Goal: Task Accomplishment & Management: Use online tool/utility

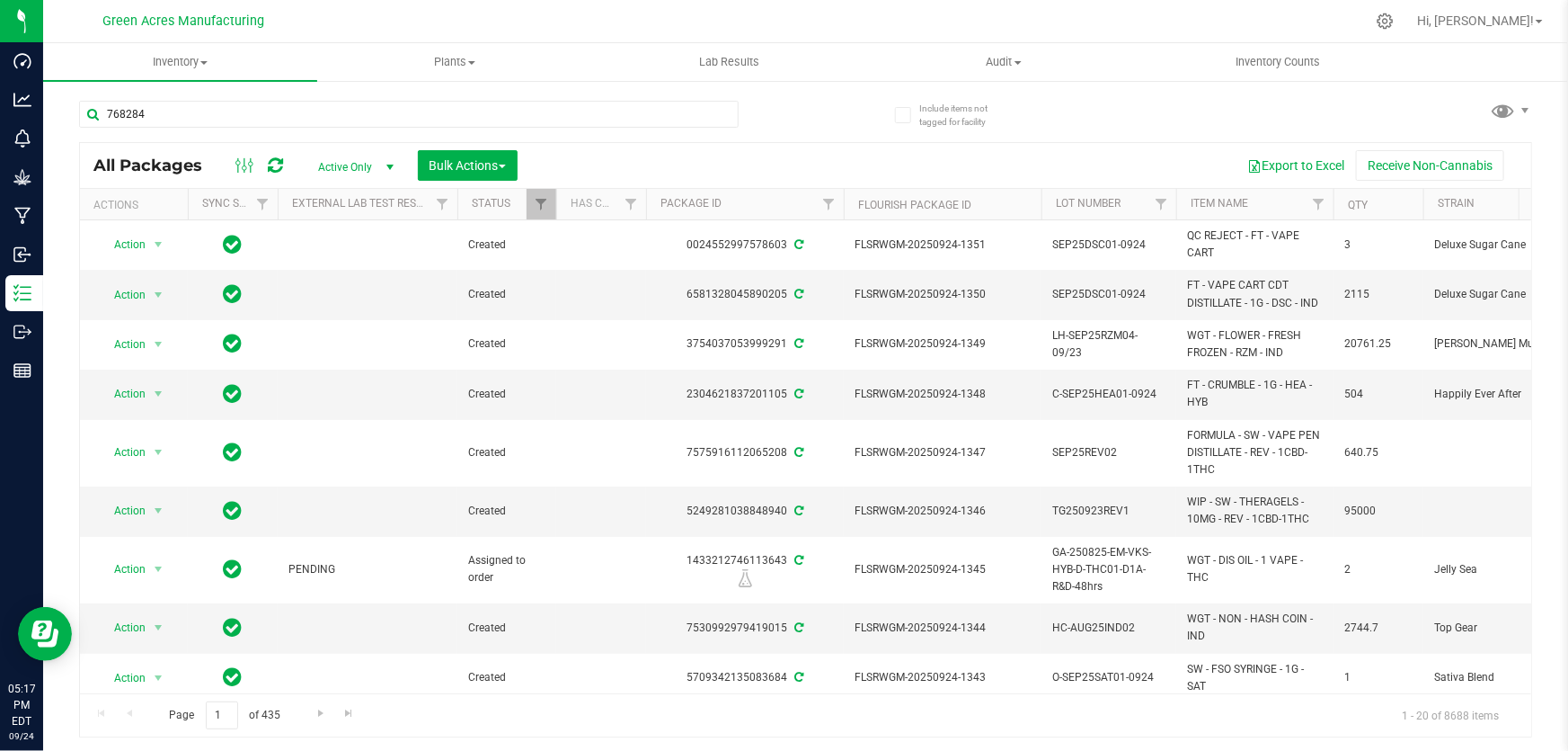
type input "768284"
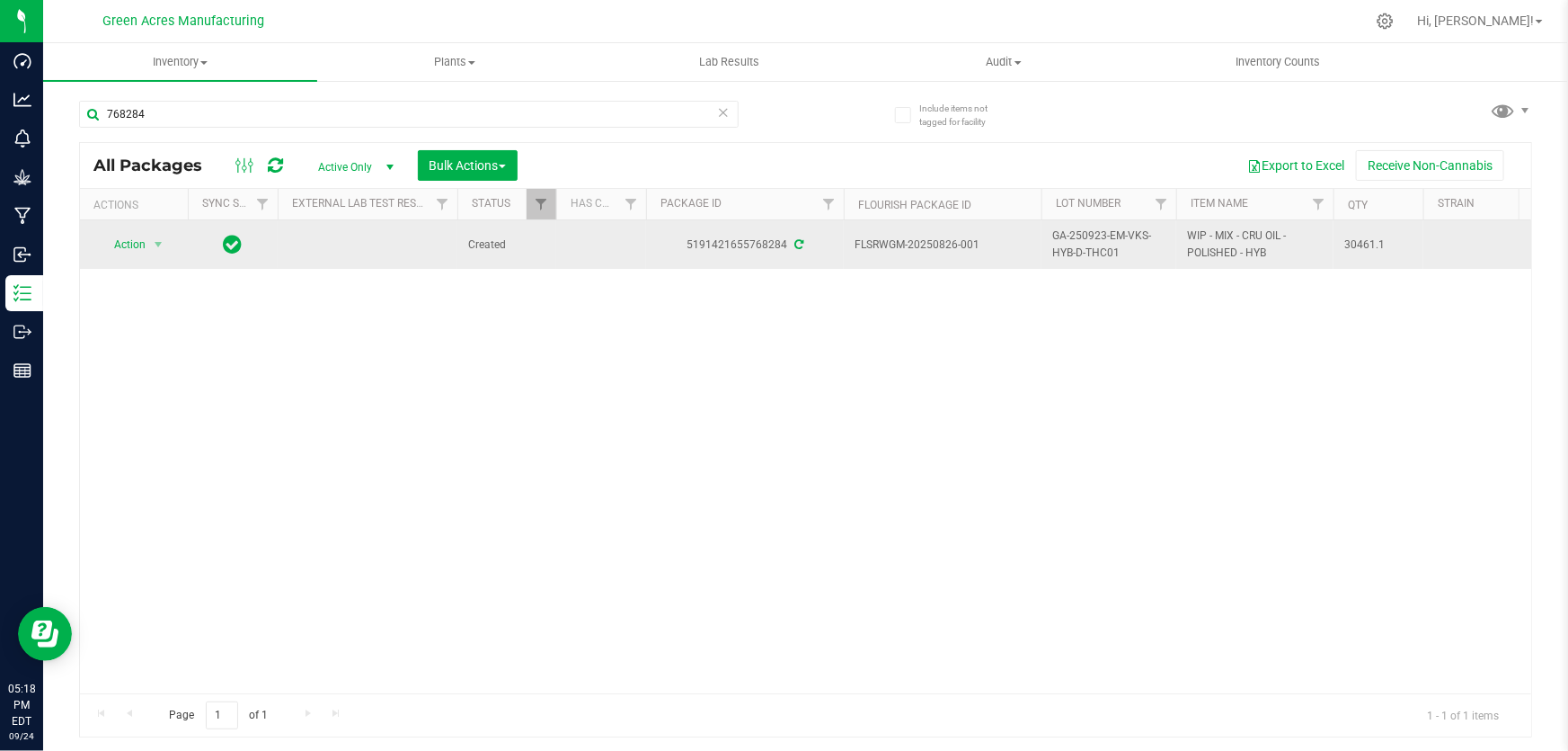
click at [1079, 244] on span "GA-250923-EM-VKS-HYB-D-THC01" at bounding box center [1108, 244] width 113 height 34
click at [1079, 244] on input "GA-250923-EM-VKS-HYB-D-THC01" at bounding box center [1104, 245] width 129 height 28
type input "GA-250924-EM-VKS-HYB-T-THC01"
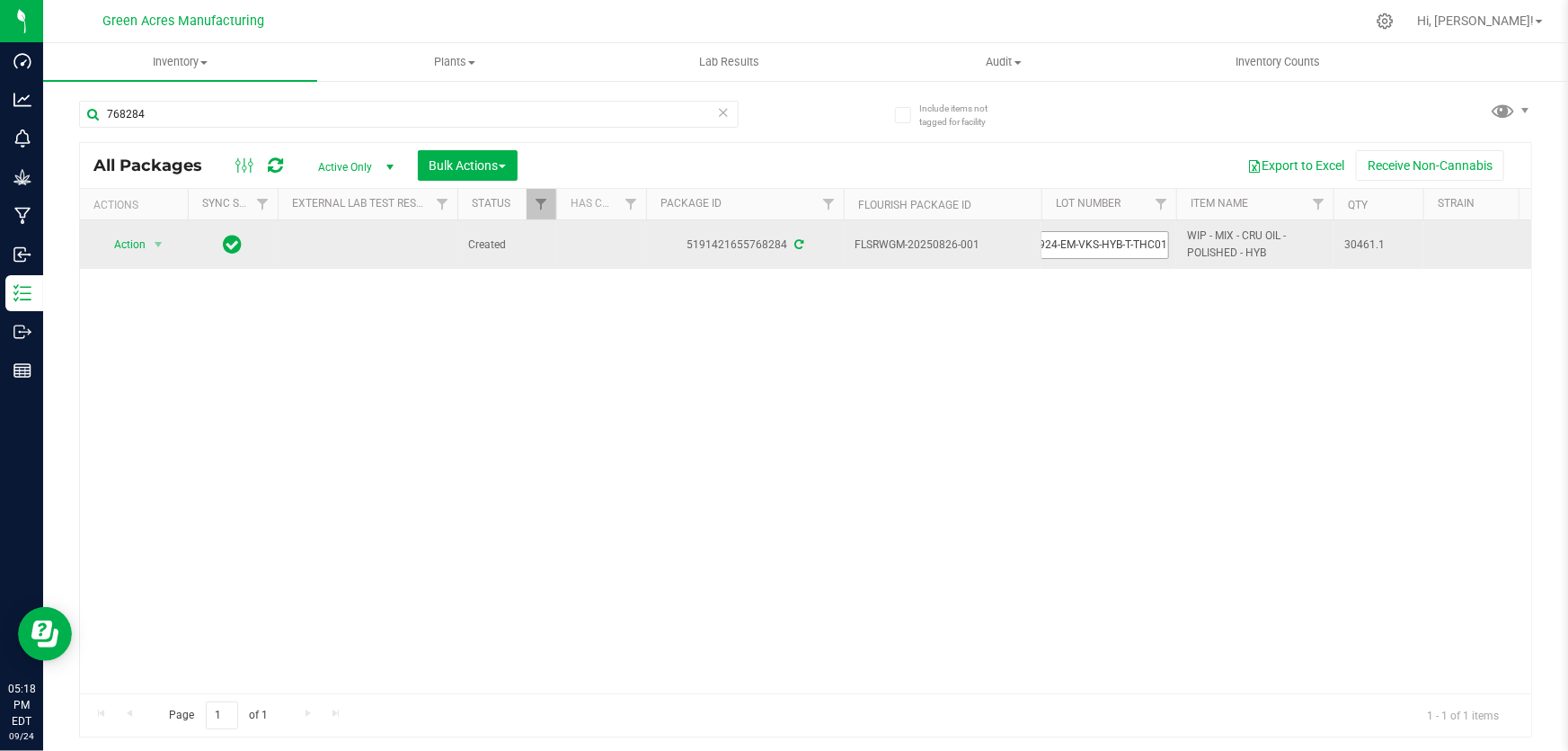
scroll to position [0, 45]
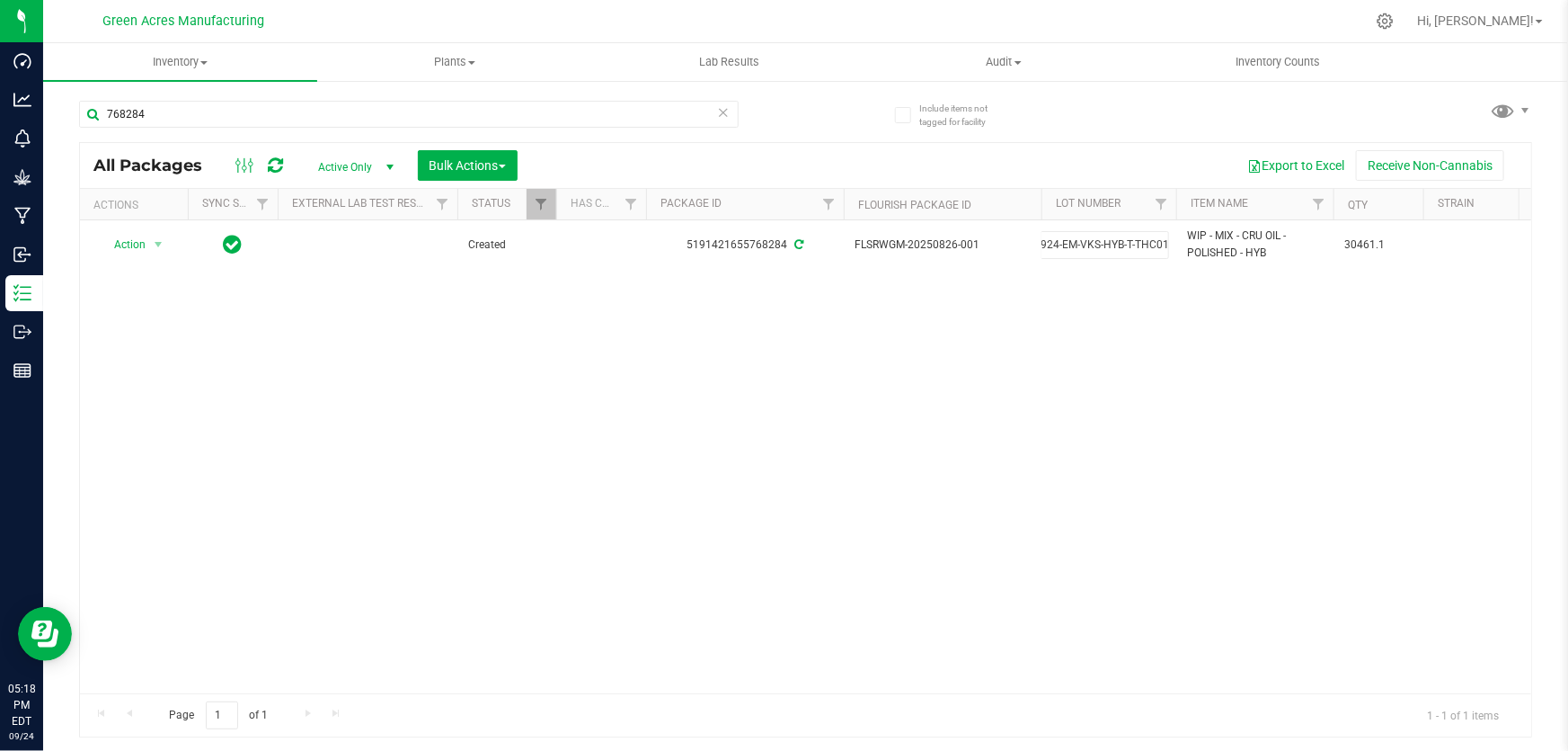
click at [1053, 307] on div "All Packages Active Only Active Only Lab Samples Locked All External Internal B…" at bounding box center [805, 439] width 1453 height 595
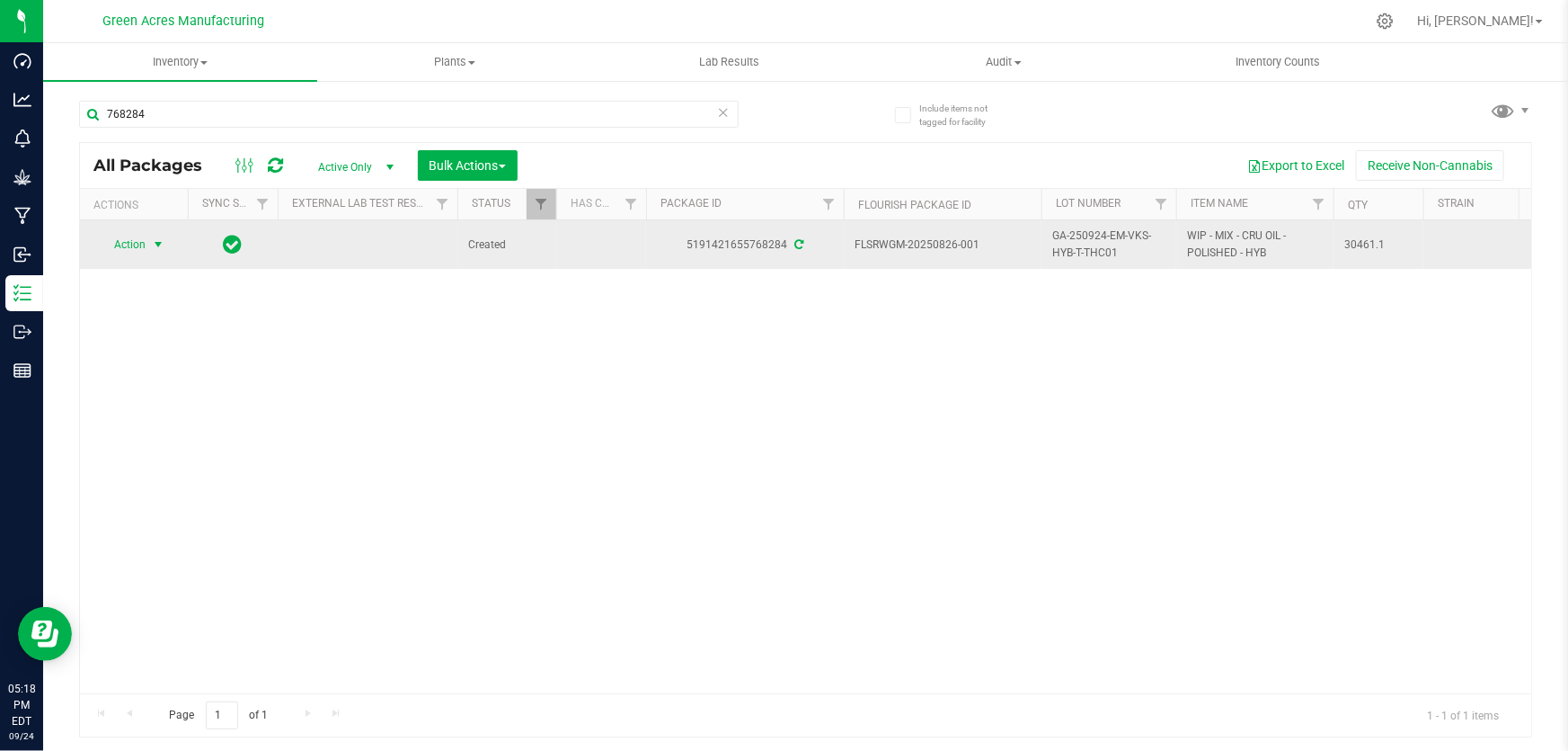
click at [141, 244] on span "Action" at bounding box center [122, 244] width 49 height 25
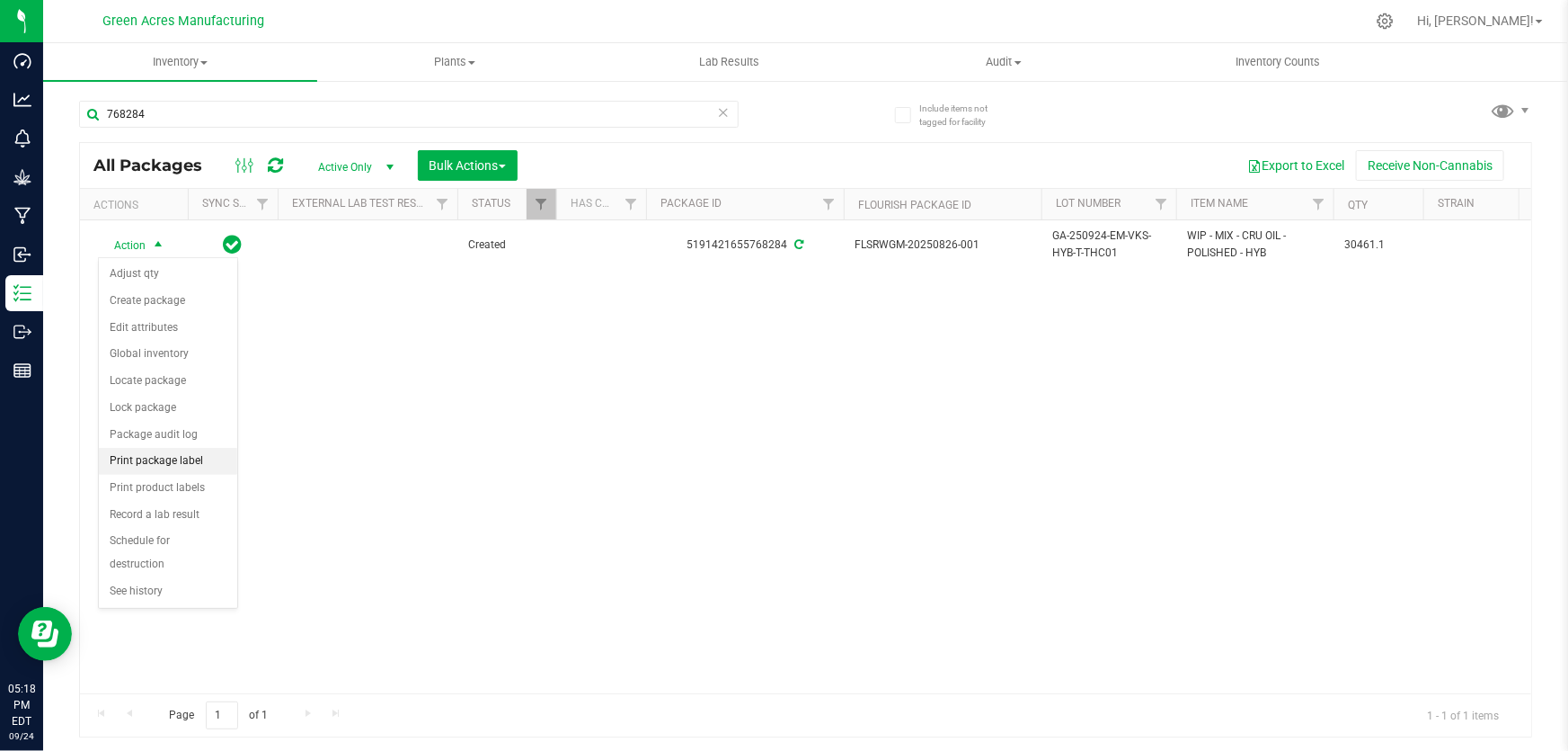
click at [181, 459] on li "Print package label" at bounding box center [168, 461] width 138 height 27
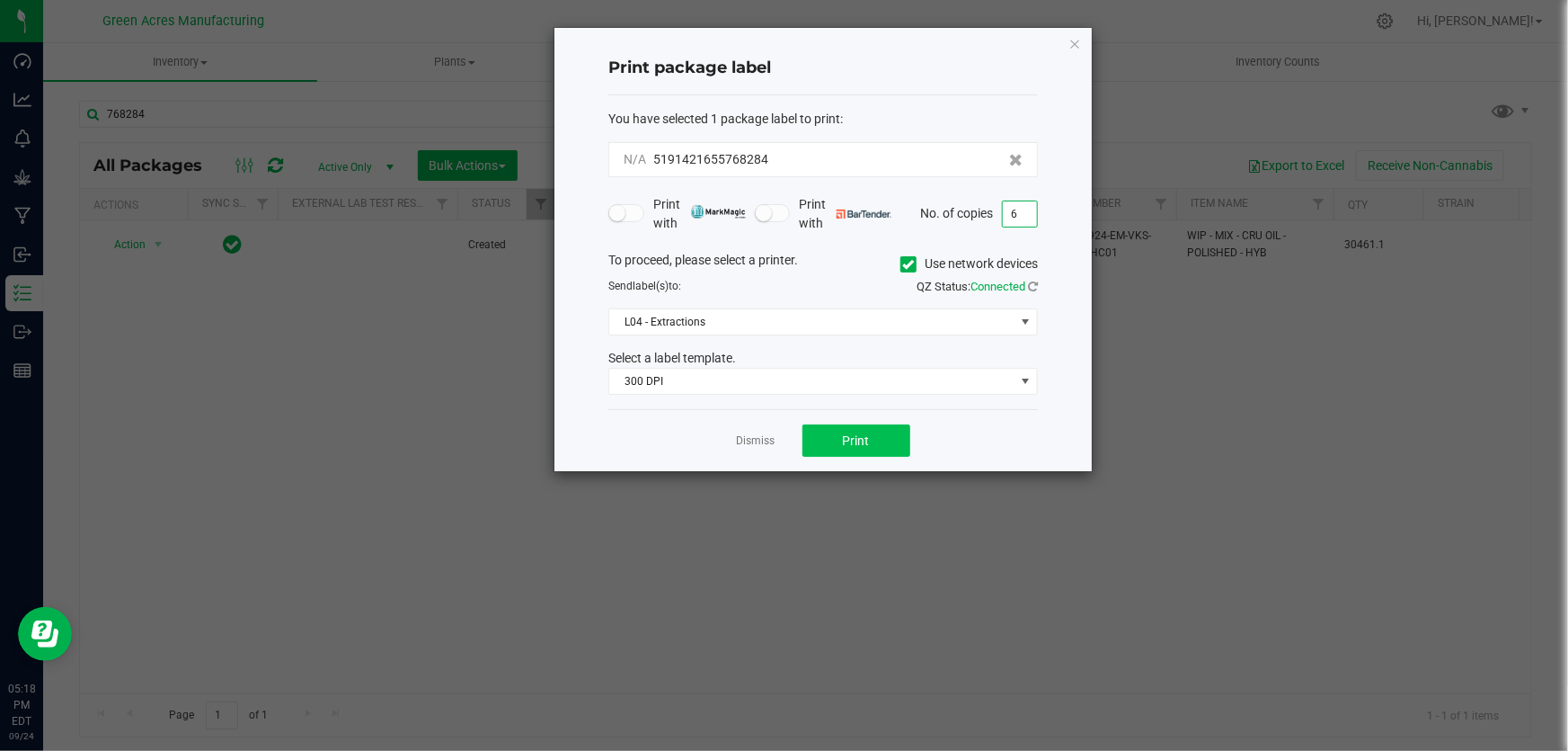
type input "6"
click at [898, 443] on button "Print" at bounding box center [856, 440] width 108 height 32
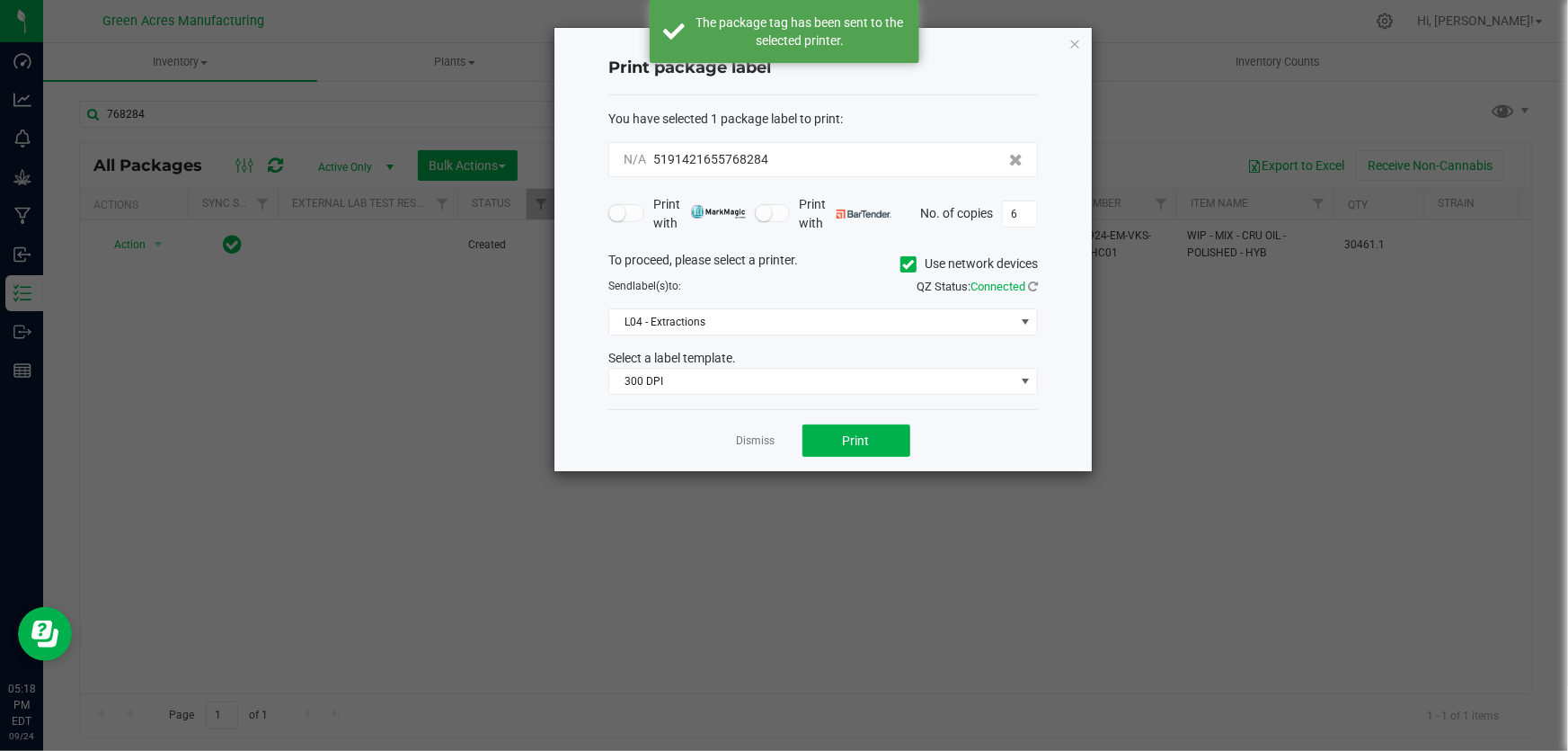
click at [733, 527] on ngb-modal-window "Print package label You have selected 1 package label to print : N/A 5191421655…" at bounding box center [790, 375] width 1581 height 751
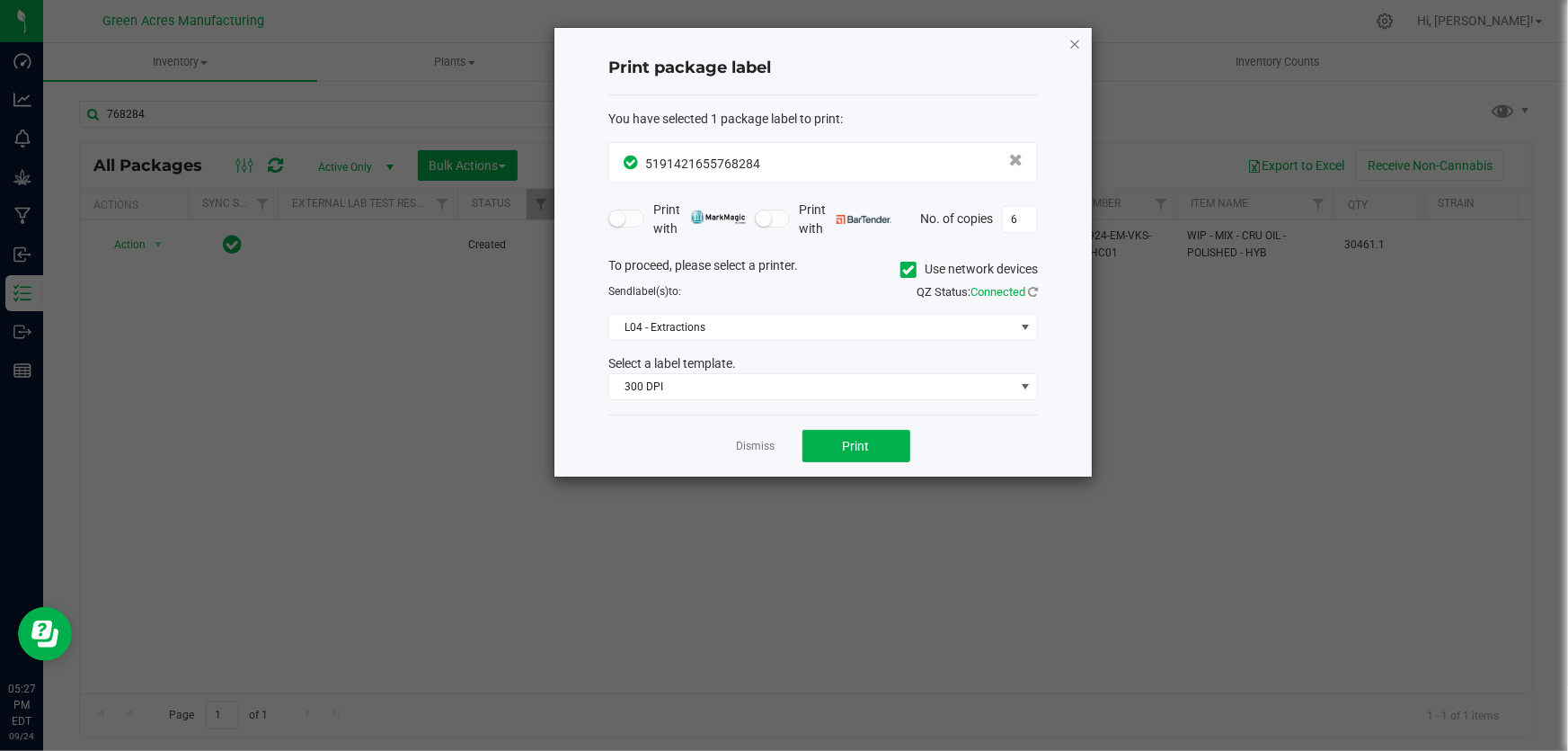
click at [1074, 40] on icon "button" at bounding box center [1074, 43] width 13 height 22
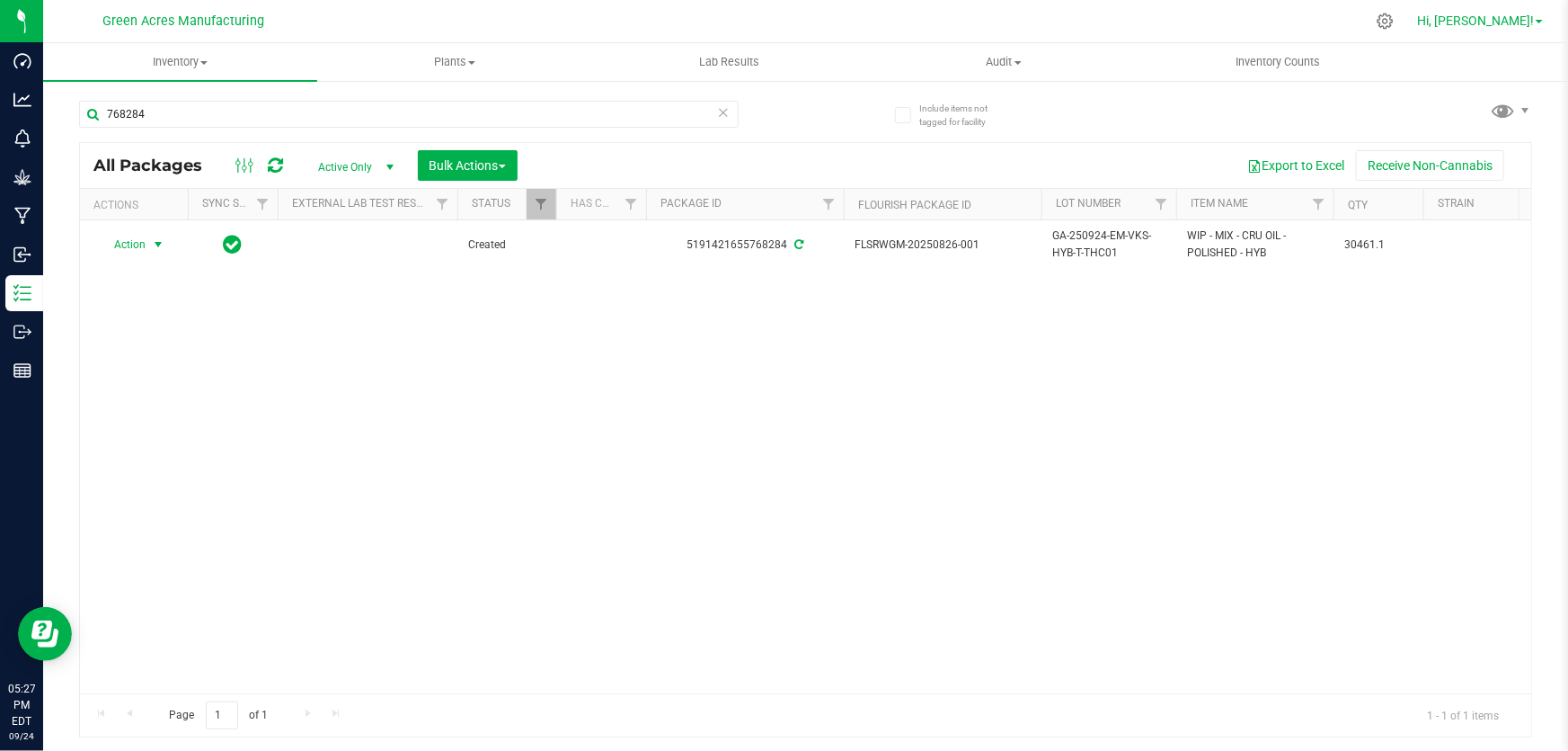
click at [1549, 28] on link "Hi, [PERSON_NAME]!" at bounding box center [1479, 21] width 140 height 19
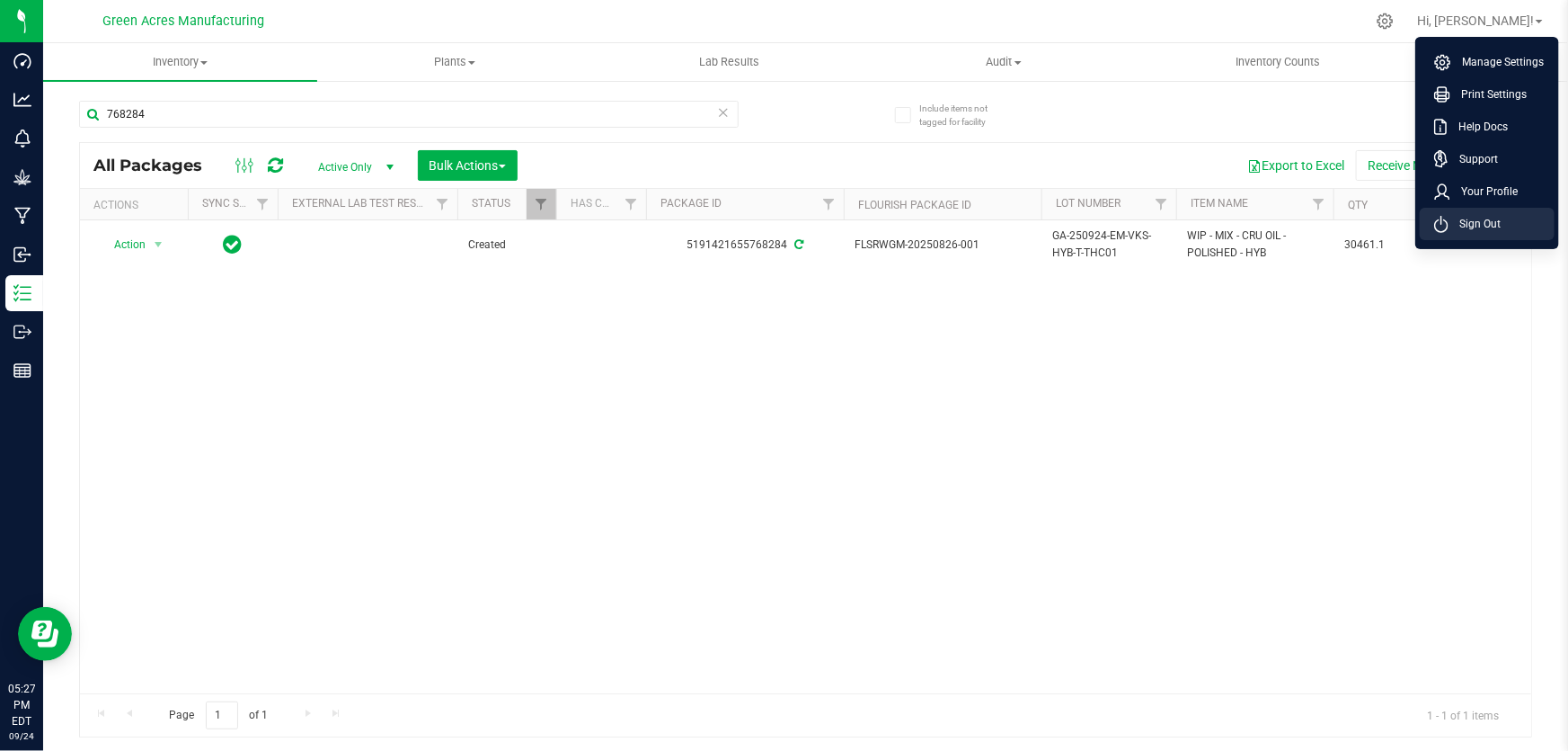
click at [1478, 231] on span "Sign Out" at bounding box center [1474, 224] width 52 height 18
